Goal: Find specific page/section: Find specific page/section

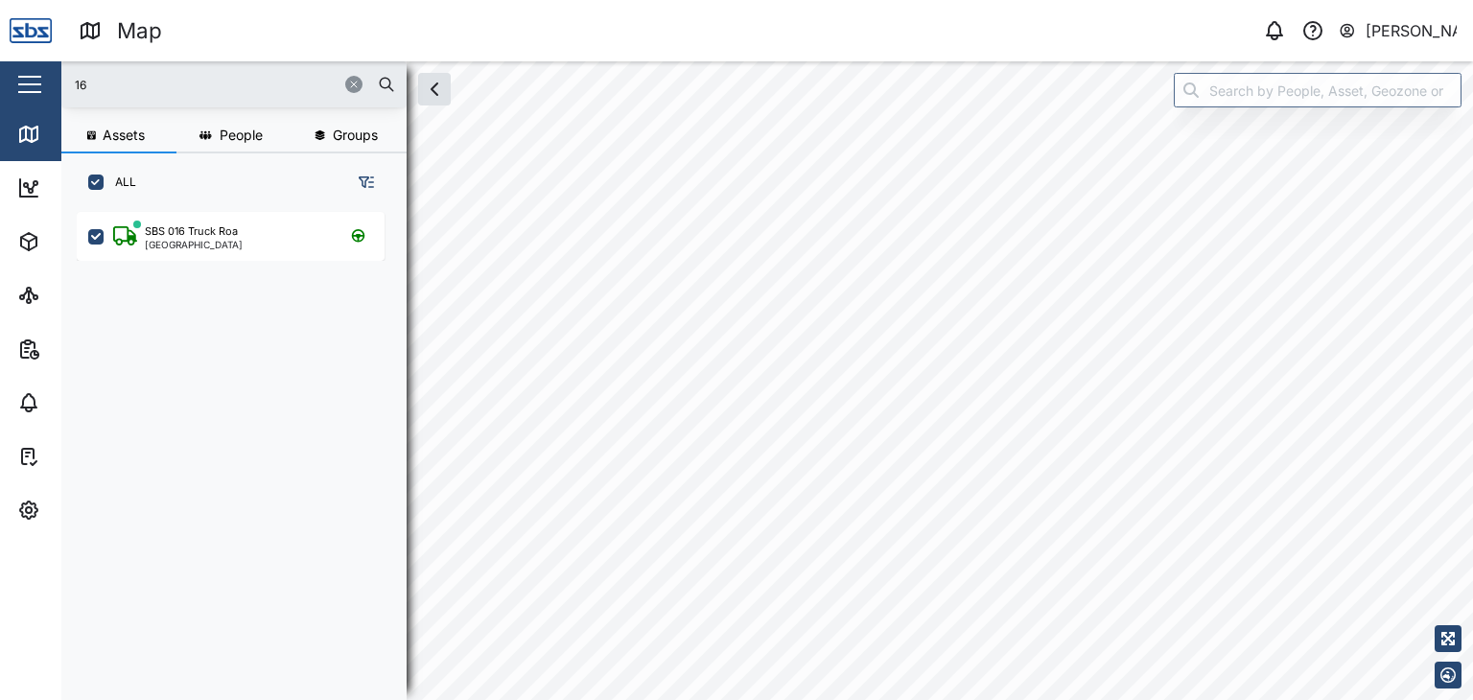
scroll to position [464, 299]
drag, startPoint x: 116, startPoint y: 87, endPoint x: 49, endPoint y: 89, distance: 67.2
click at [49, 89] on div "Map 0 [PERSON_NAME] Close Map Dashboard Assets ATS Camera Generator Personnel T…" at bounding box center [736, 350] width 1473 height 700
type input "16"
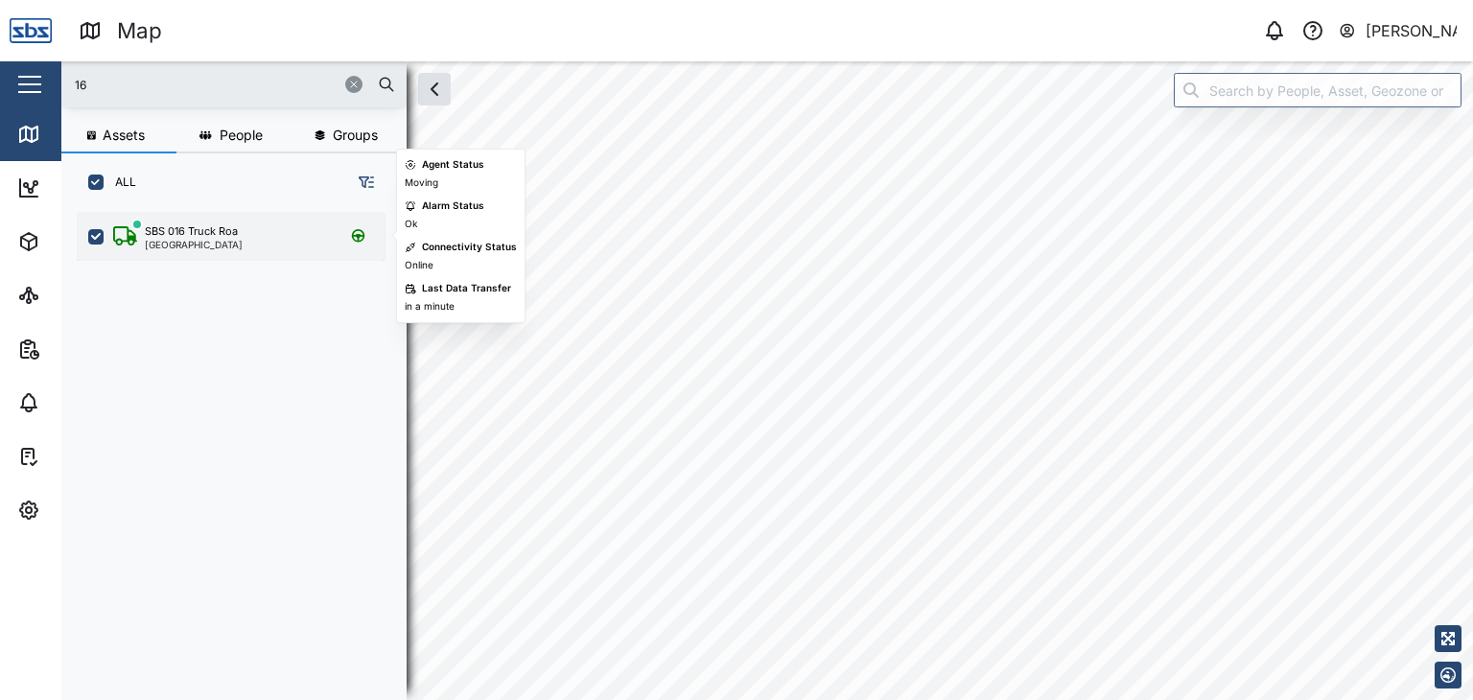
click at [189, 245] on div "[GEOGRAPHIC_DATA]" at bounding box center [194, 245] width 98 height 10
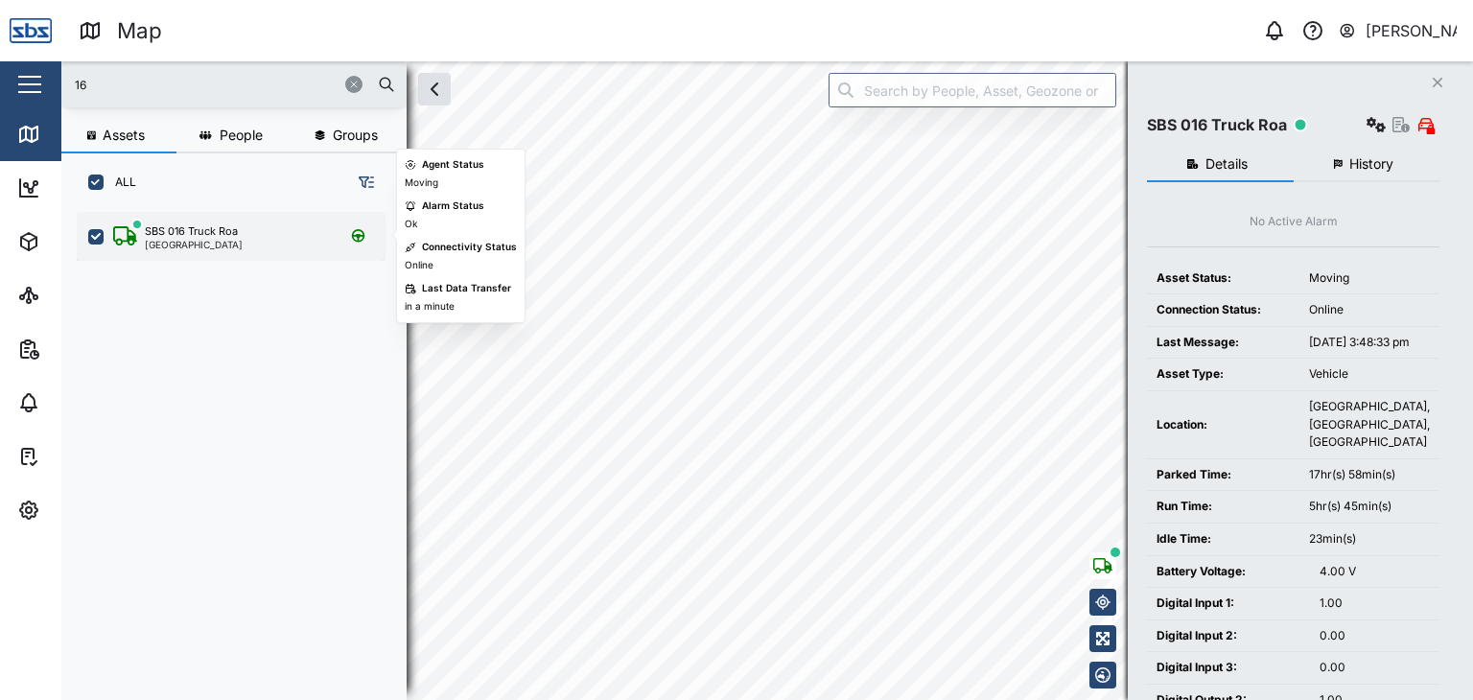
click at [220, 246] on div "[GEOGRAPHIC_DATA]" at bounding box center [194, 245] width 98 height 10
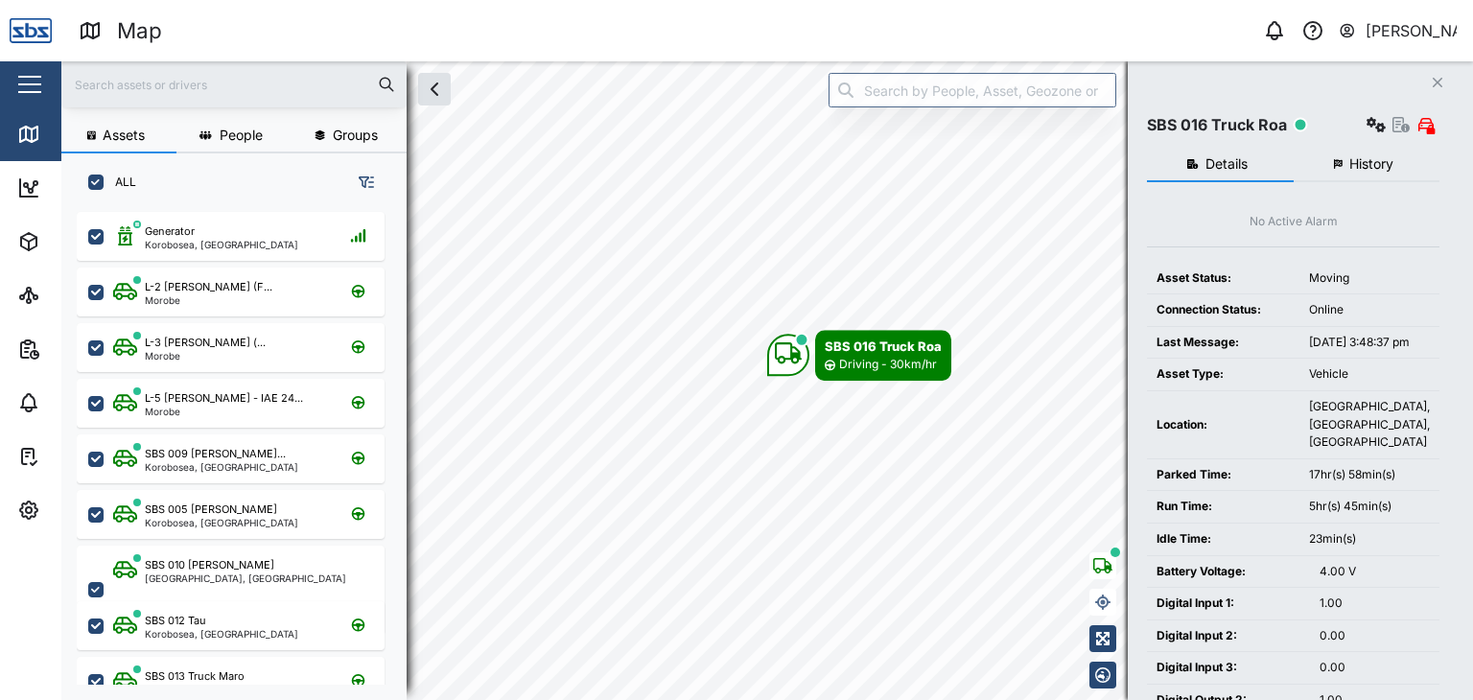
click at [83, 85] on input "text" at bounding box center [234, 84] width 322 height 29
type input "13"
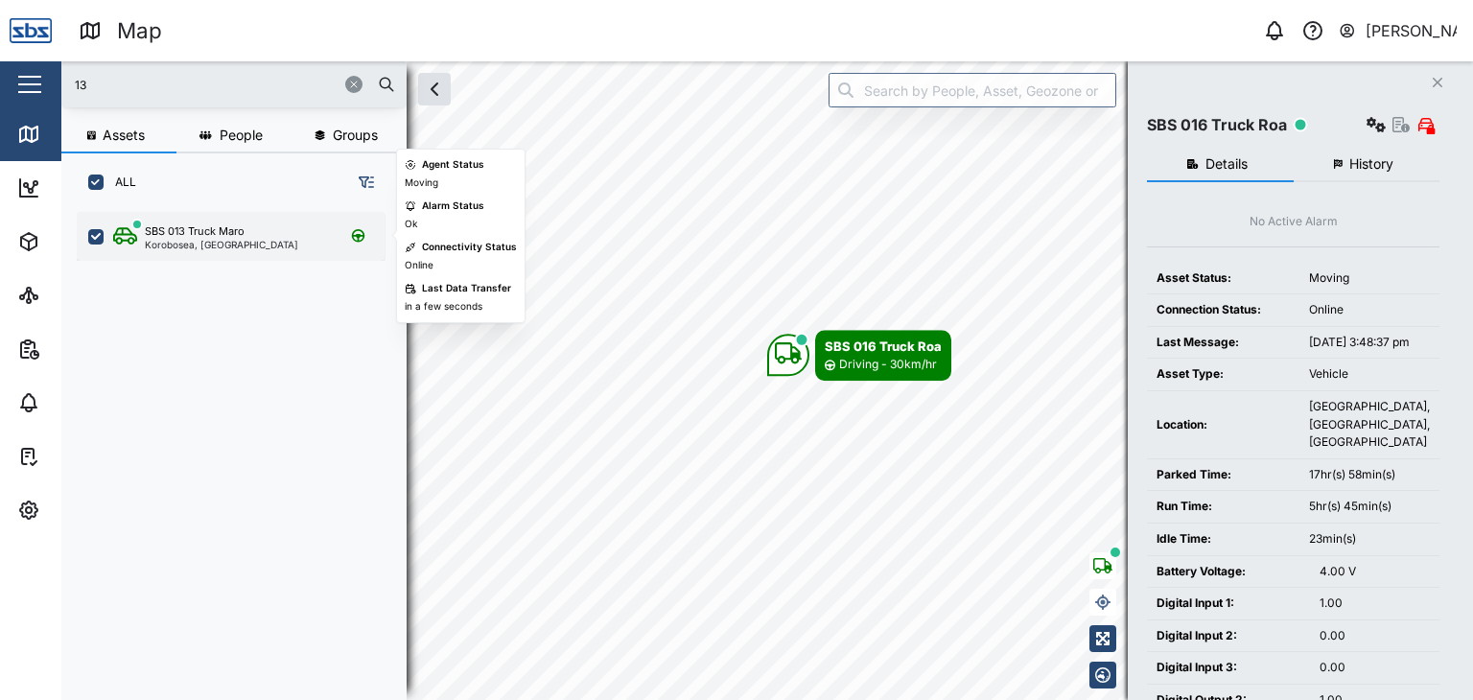
click at [172, 240] on div "Korobosea, Port Moresby" at bounding box center [221, 245] width 153 height 10
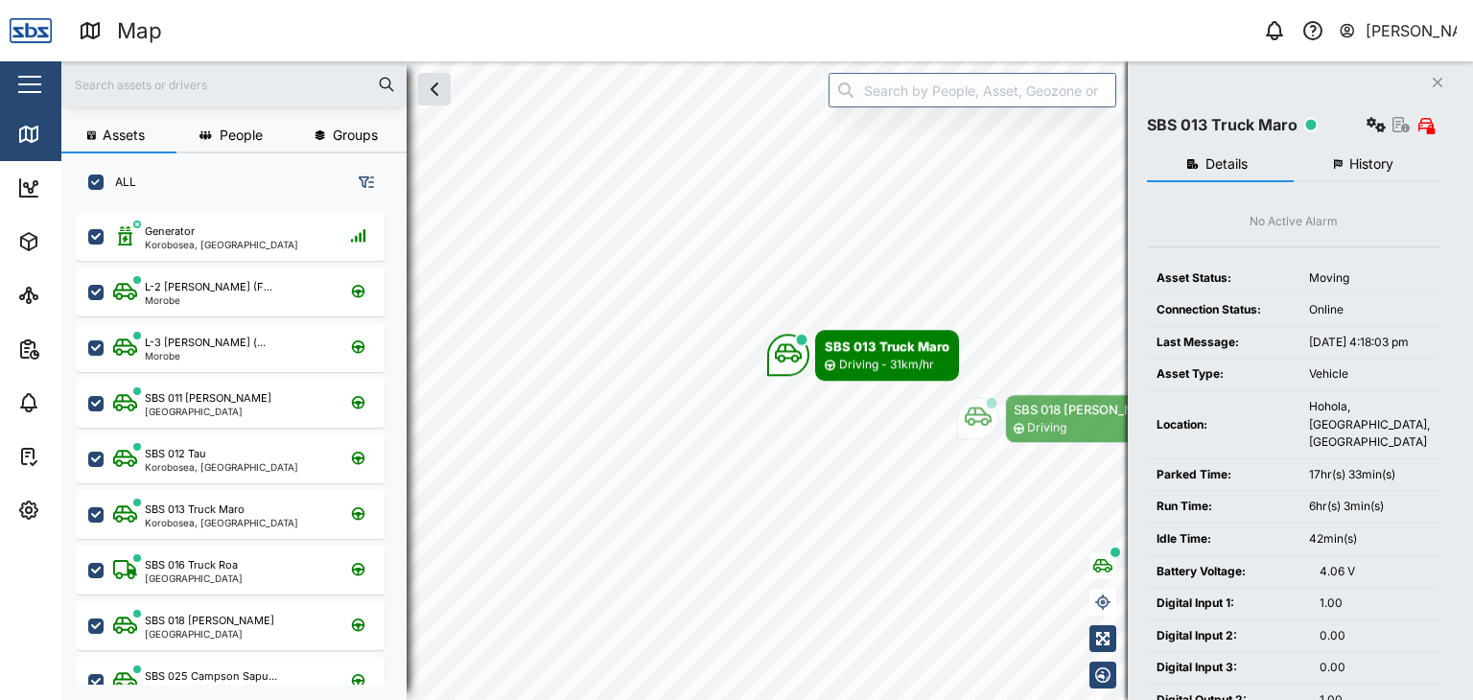
click at [111, 80] on input "text" at bounding box center [234, 84] width 322 height 29
type input "34"
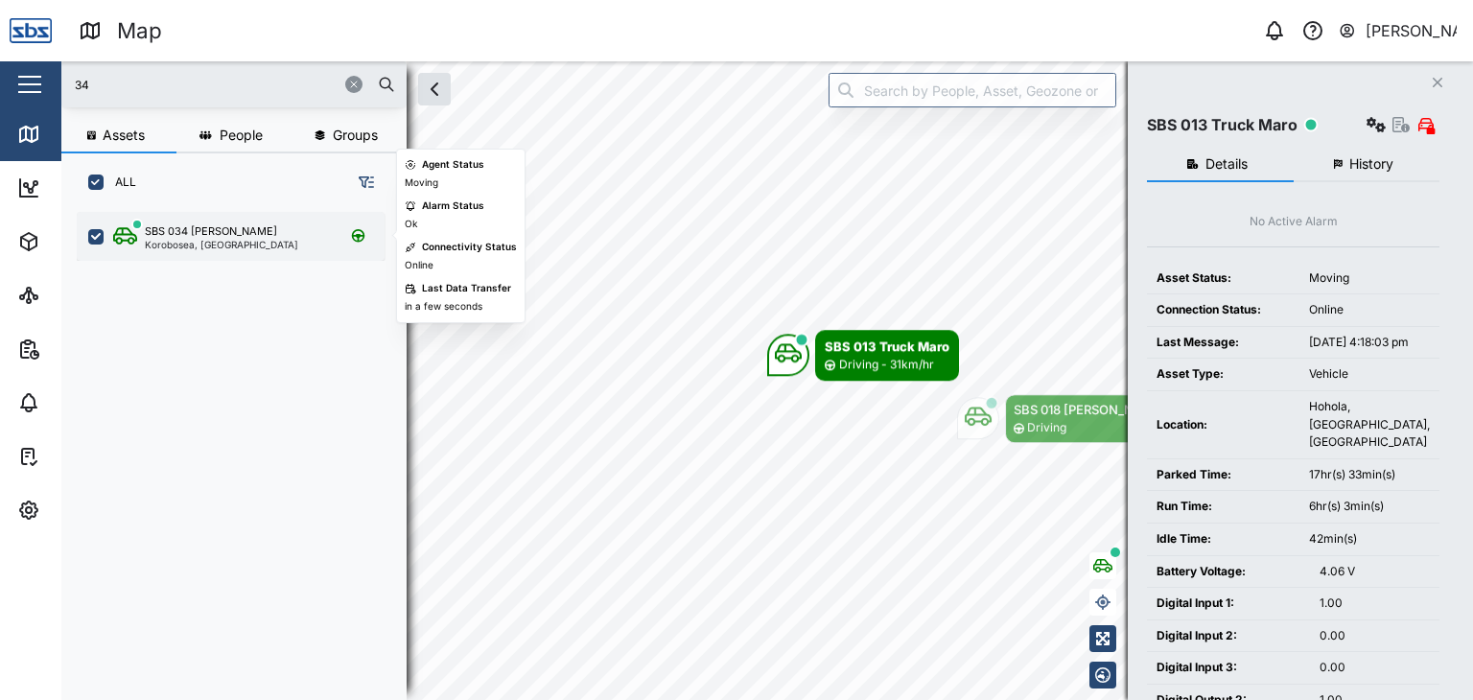
click at [180, 235] on div "SBS 034 [PERSON_NAME]" at bounding box center [211, 231] width 132 height 16
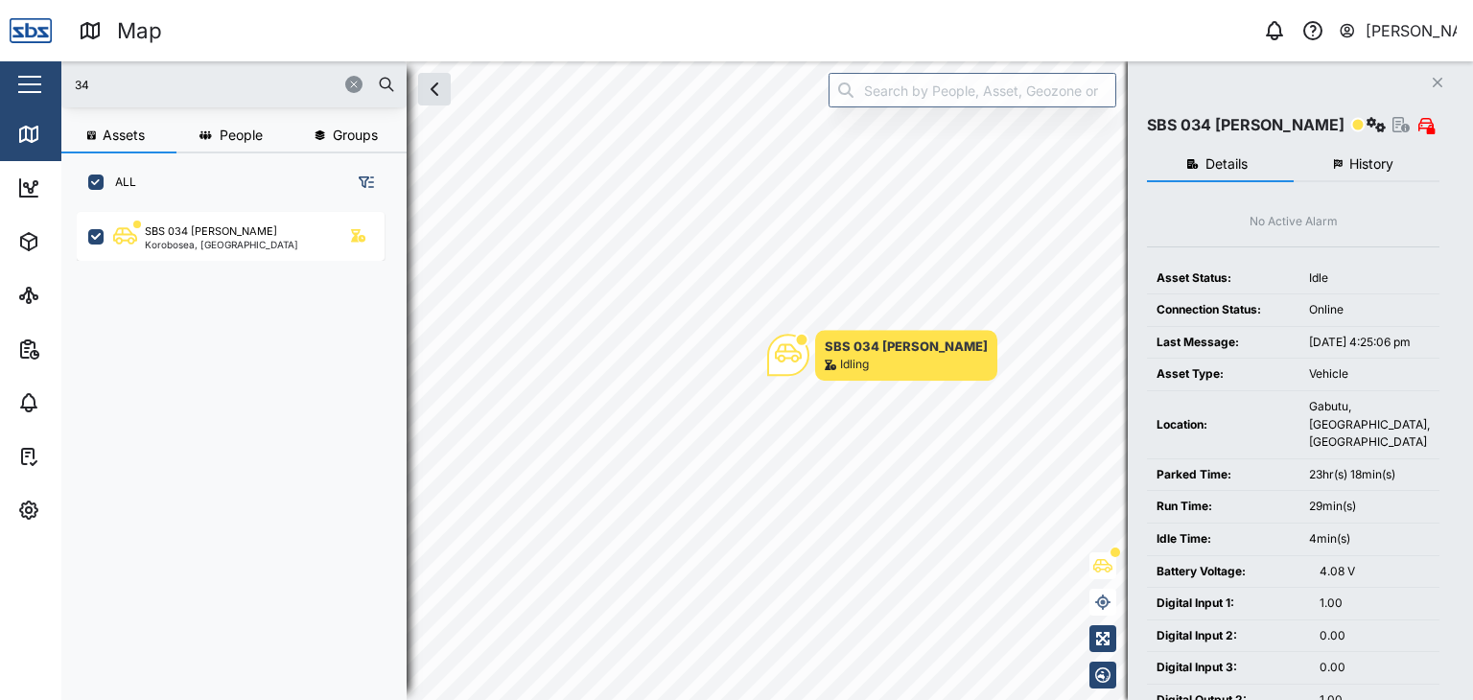
drag, startPoint x: 101, startPoint y: 90, endPoint x: 40, endPoint y: 70, distance: 63.7
click at [40, 70] on div "Map 0 [PERSON_NAME] Close Map Dashboard Assets ATS Camera Generator Personnel T…" at bounding box center [736, 350] width 1473 height 700
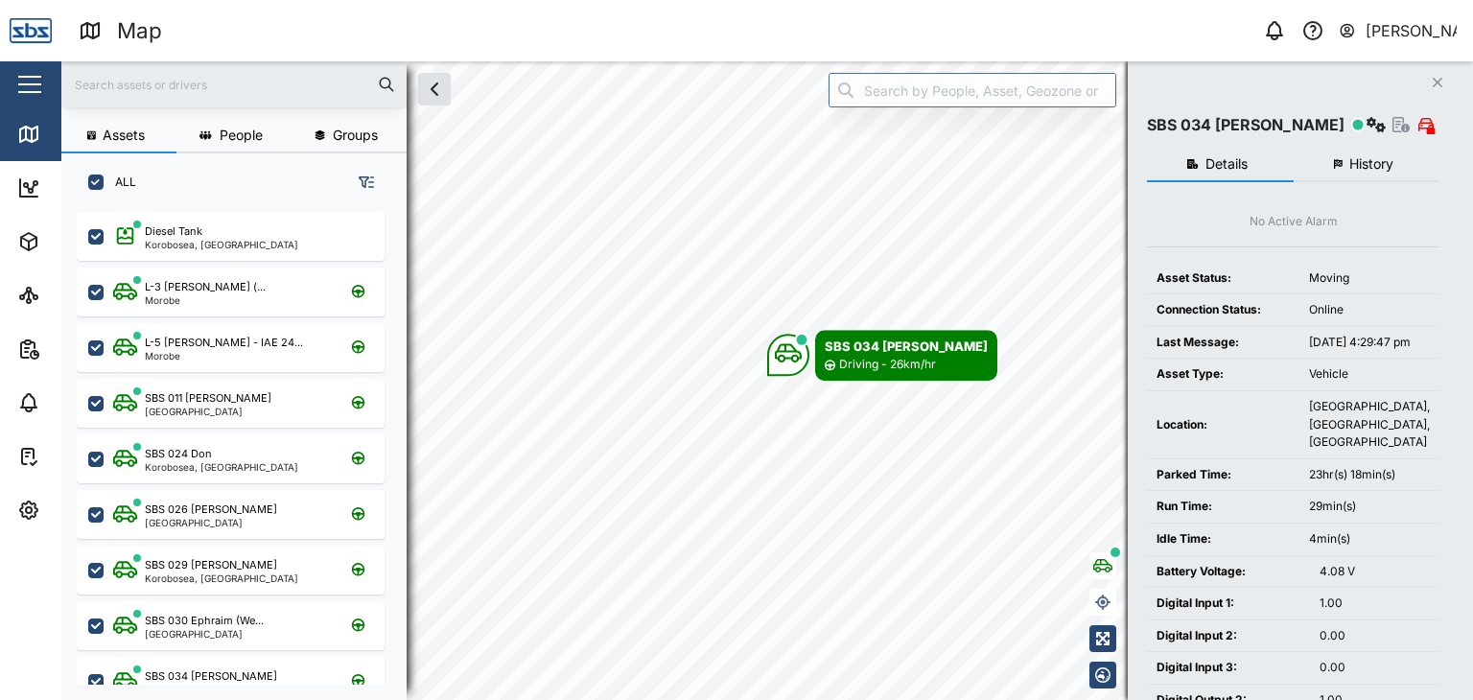
click at [152, 85] on input "text" at bounding box center [234, 84] width 322 height 29
type input "30"
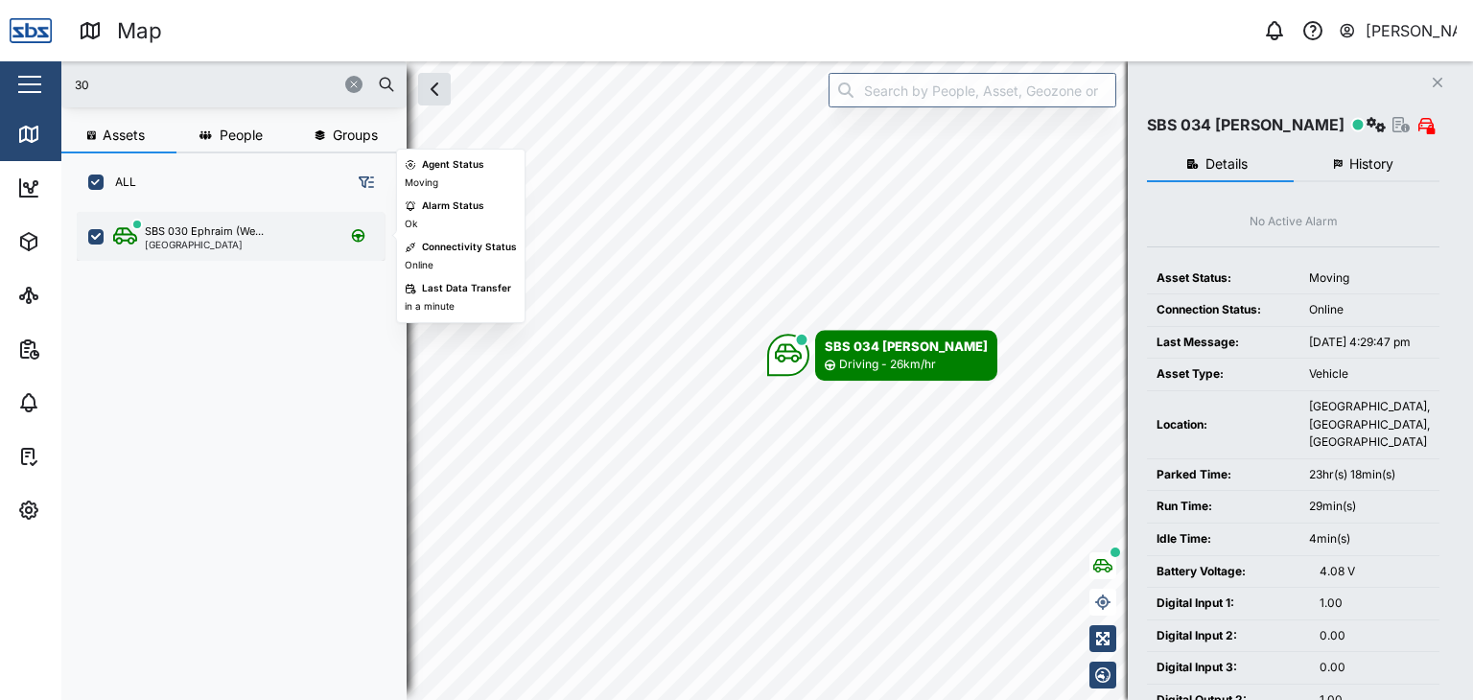
click at [223, 243] on div "[GEOGRAPHIC_DATA]" at bounding box center [204, 245] width 119 height 10
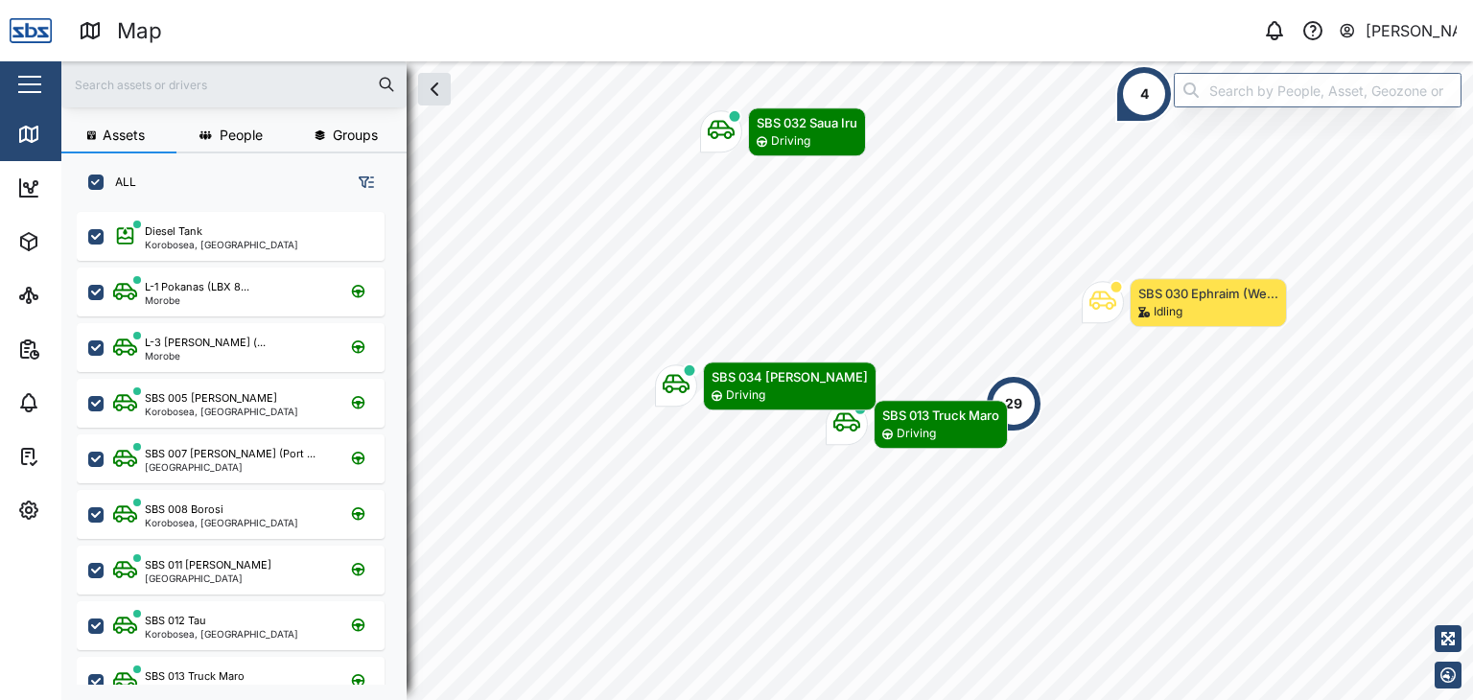
scroll to position [464, 299]
click at [92, 82] on input "text" at bounding box center [234, 84] width 322 height 29
type input "30"
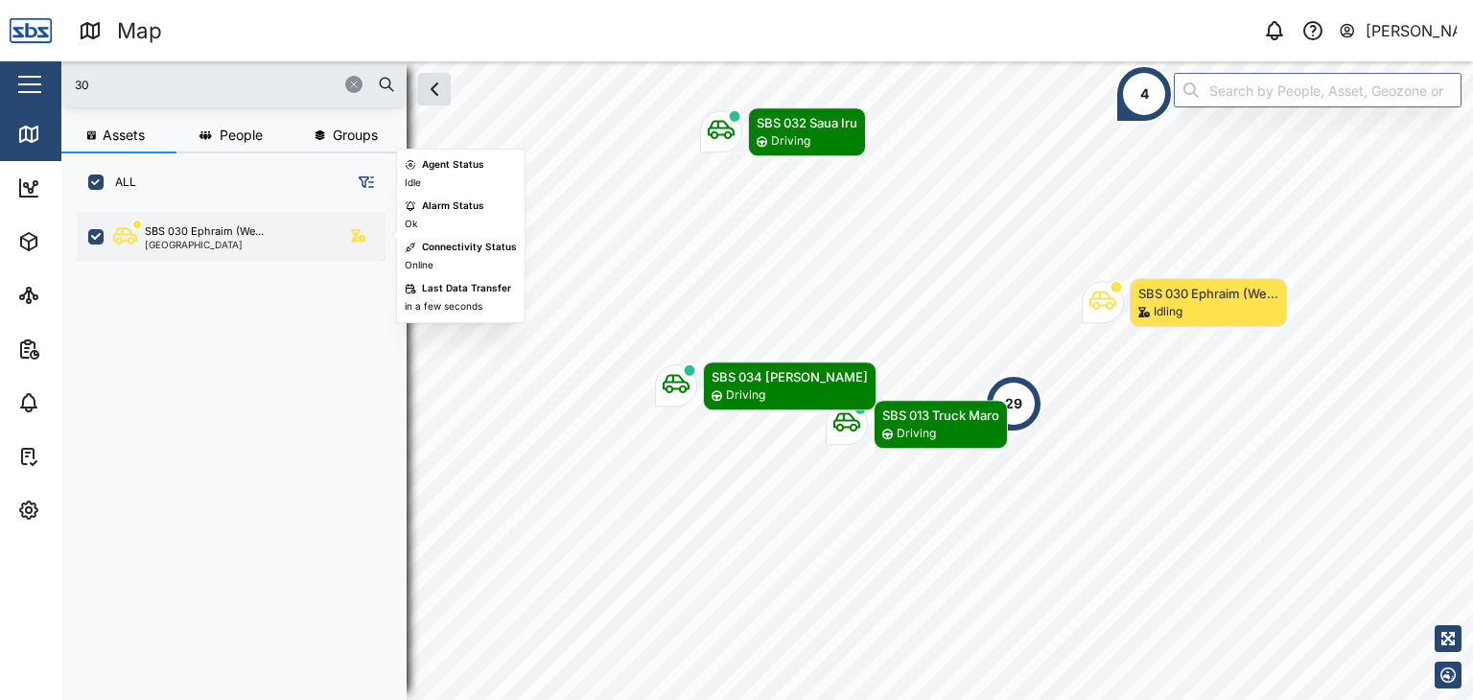
click at [192, 243] on div "[GEOGRAPHIC_DATA]" at bounding box center [204, 245] width 119 height 10
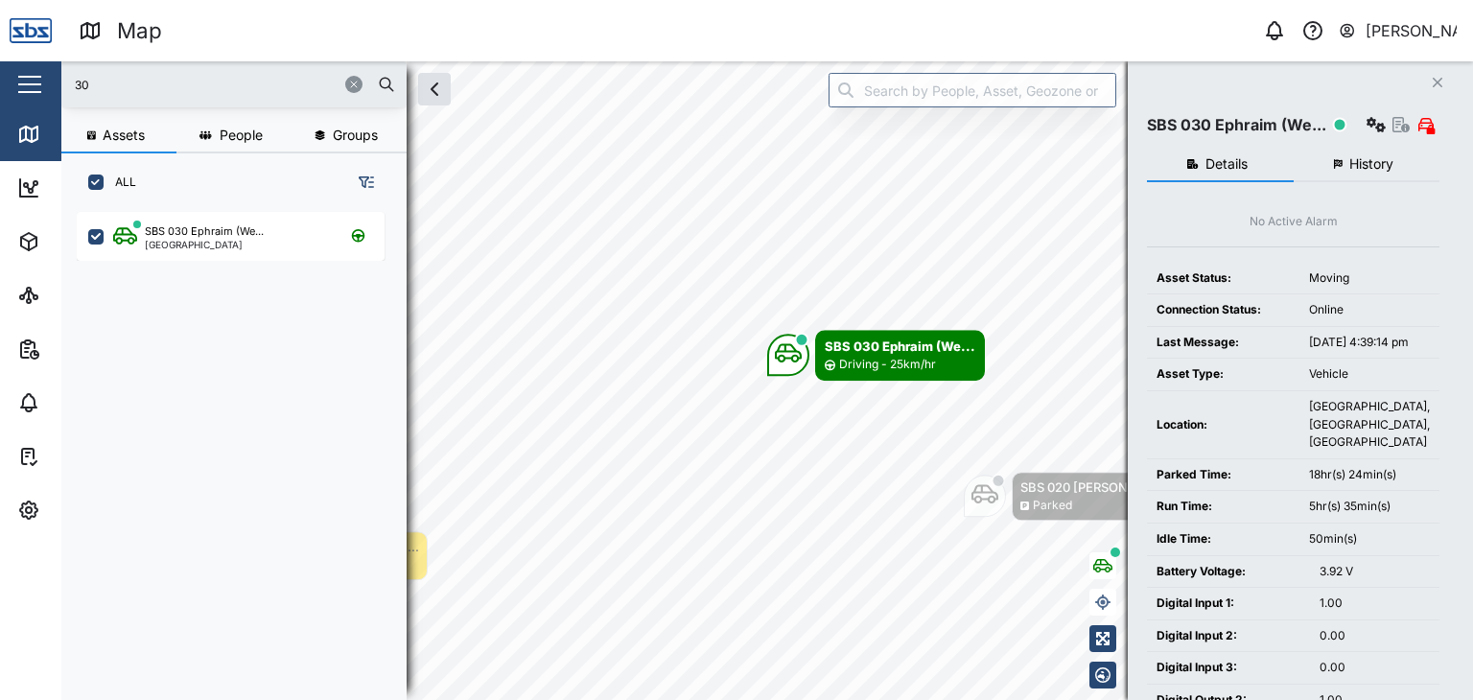
click at [146, 85] on input "30" at bounding box center [234, 84] width 322 height 29
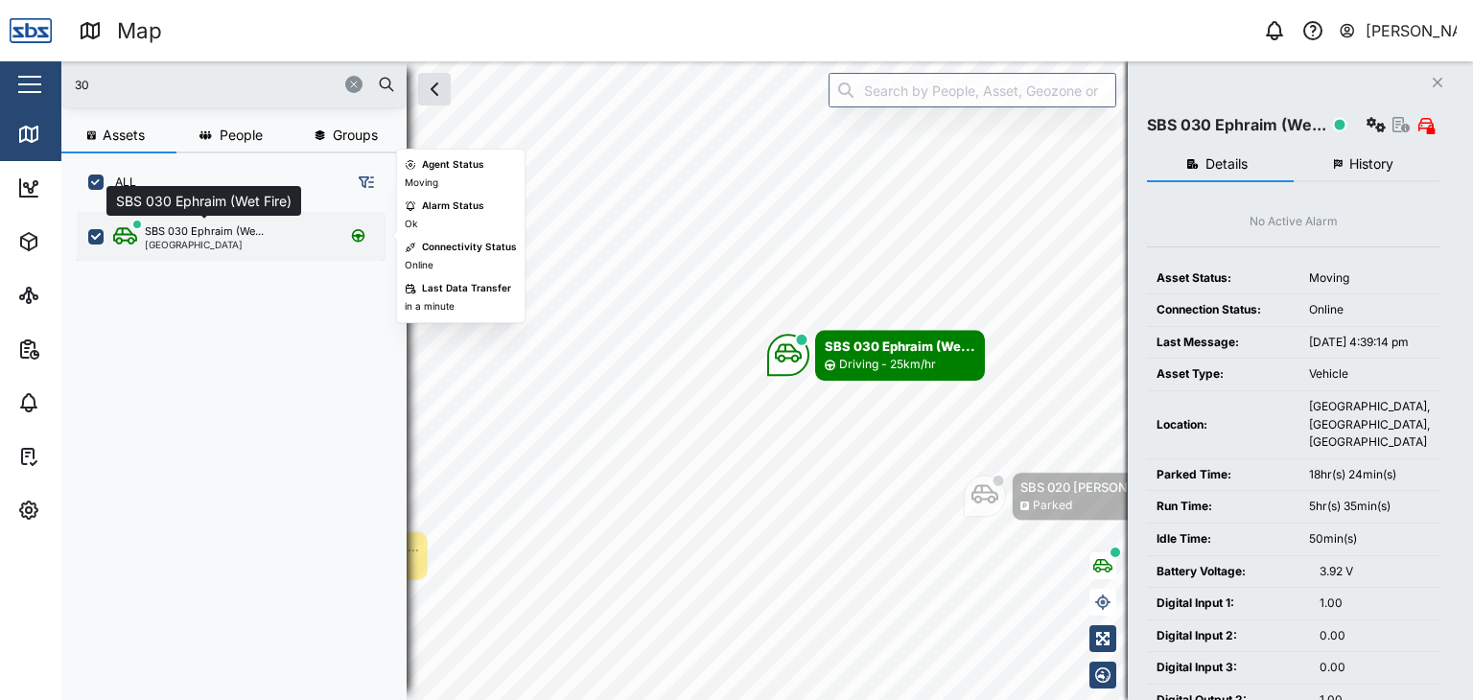
click at [181, 233] on div "SBS 030 Ephraim (We..." at bounding box center [204, 231] width 119 height 16
